Goal: Find specific page/section: Find specific page/section

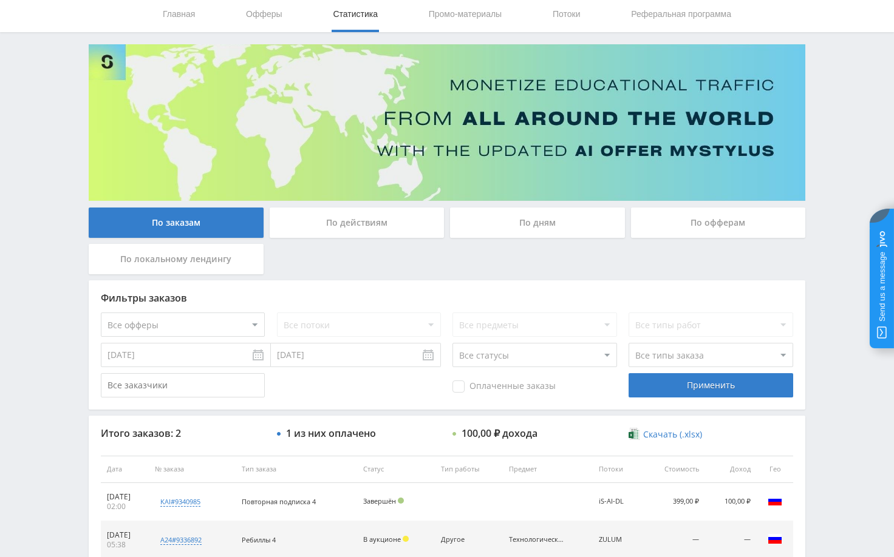
scroll to position [121, 0]
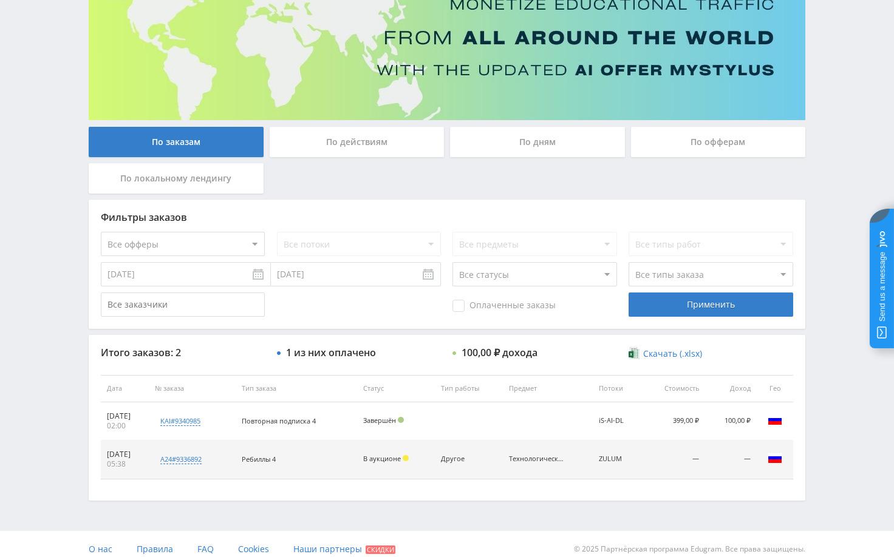
click at [831, 149] on div "Telegram-канал Инструменты База знаний Ваш менеджер: [PERSON_NAME] Online @edug…" at bounding box center [447, 223] width 894 height 689
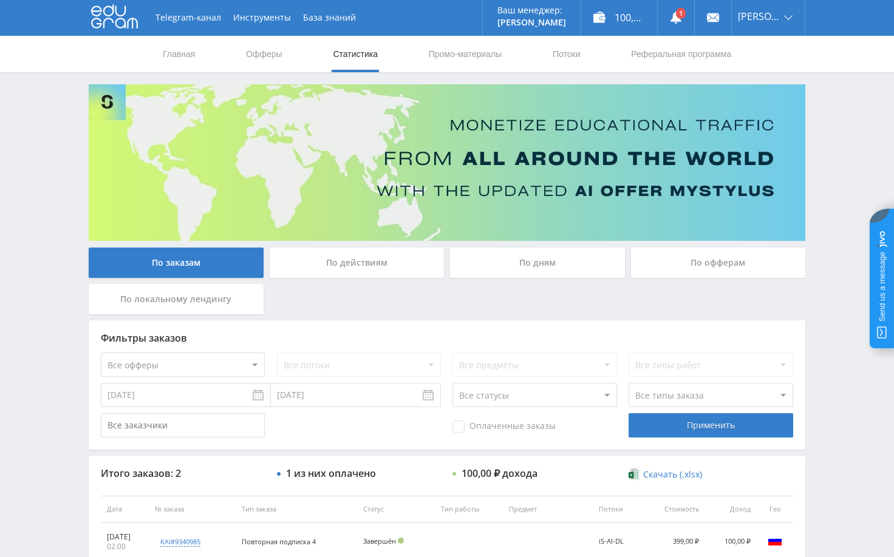
scroll to position [0, 0]
click at [840, 109] on div "Telegram-канал Инструменты База знаний Ваш менеджер: Alex Alex Online @edugram_…" at bounding box center [447, 344] width 894 height 689
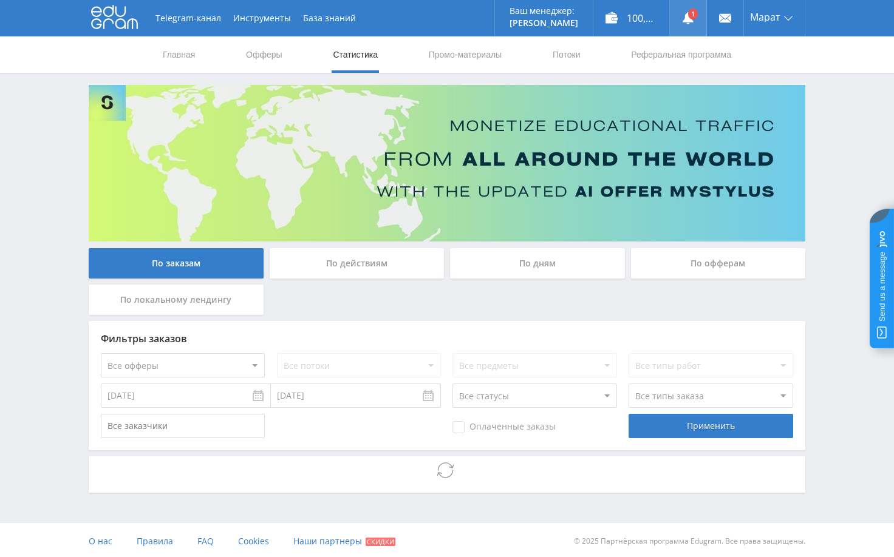
click at [688, 21] on use at bounding box center [688, 18] width 11 height 12
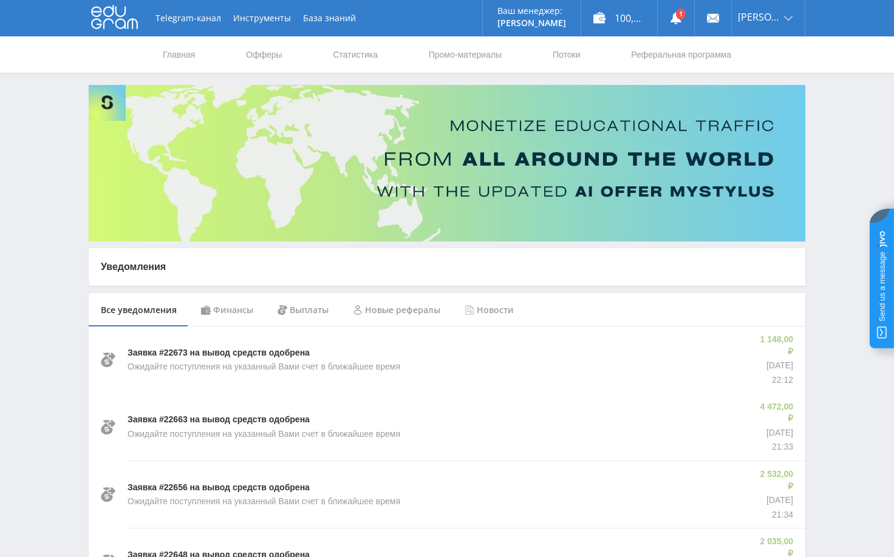
click at [238, 311] on div "Финансы" at bounding box center [227, 310] width 77 height 34
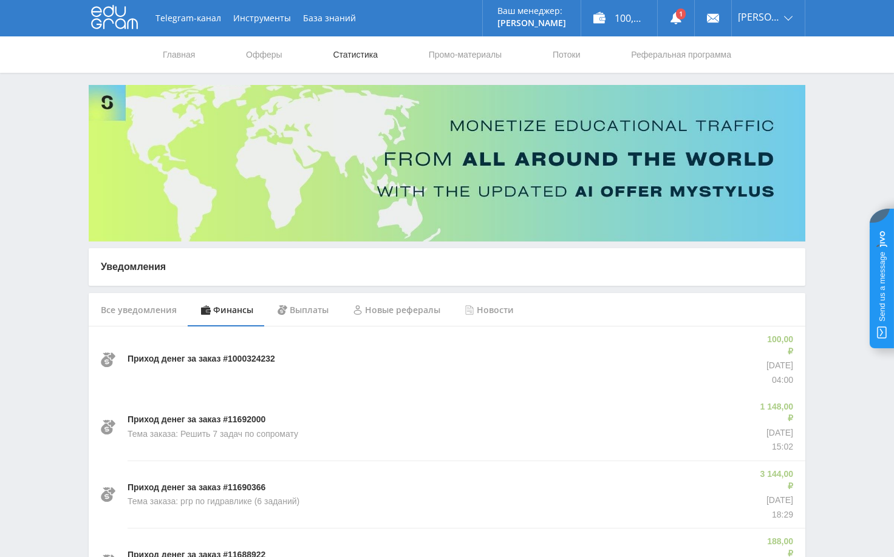
click at [344, 56] on link "Статистика" at bounding box center [355, 54] width 47 height 36
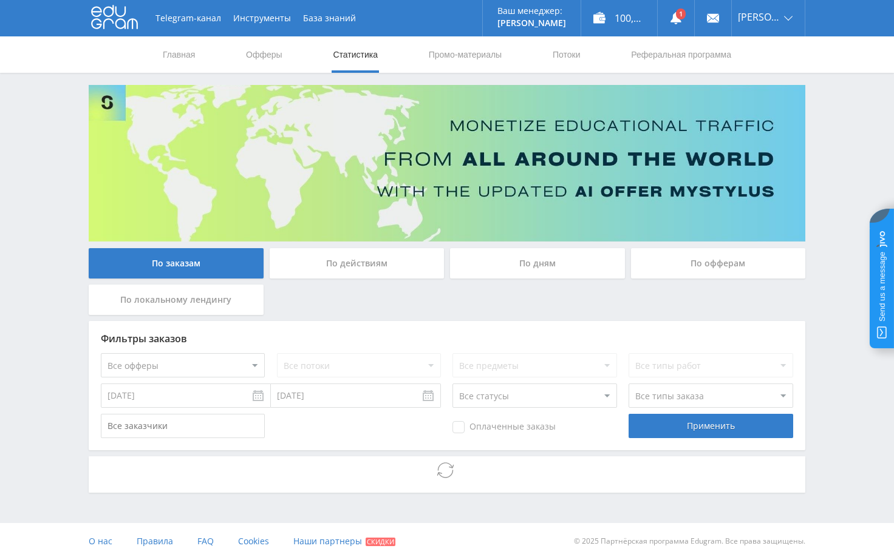
click at [840, 152] on div "Telegram-канал Инструменты База знаний Ваш менеджер: Alex Alex Online @edugram_…" at bounding box center [447, 280] width 894 height 560
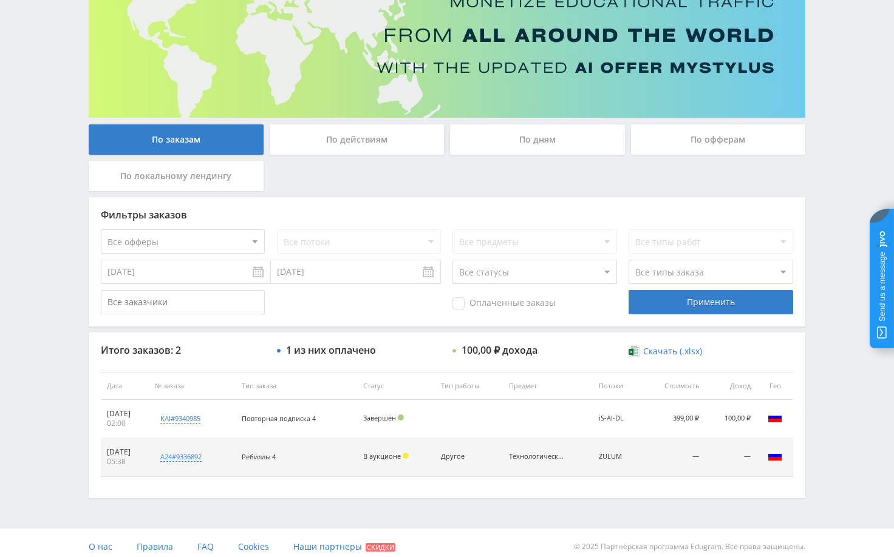
scroll to position [132, 0]
